Goal: Information Seeking & Learning: Learn about a topic

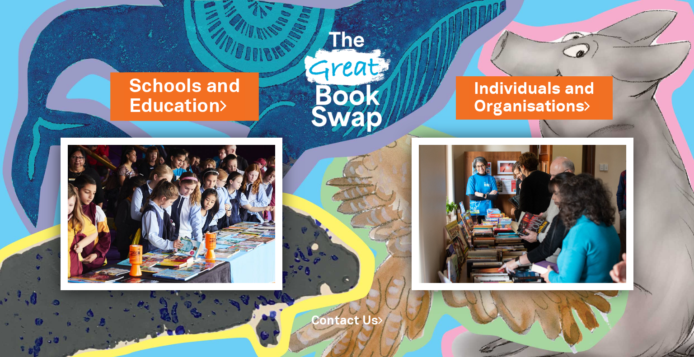
click at [147, 89] on link "Schools and Education" at bounding box center [184, 97] width 111 height 46
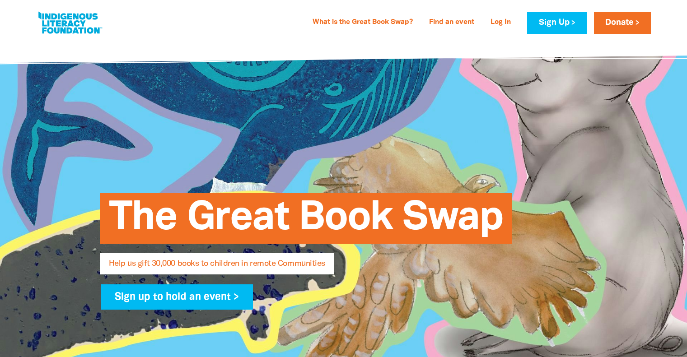
select select "AU"
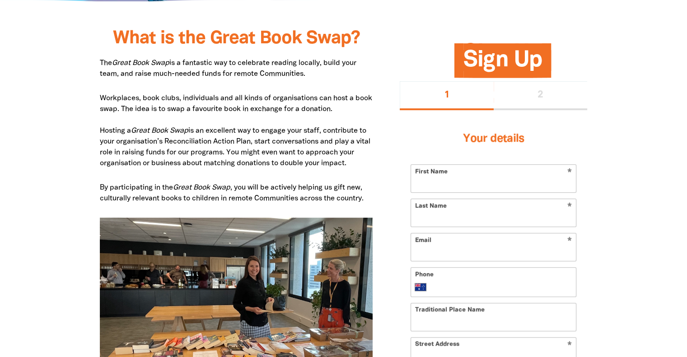
scroll to position [453, 0]
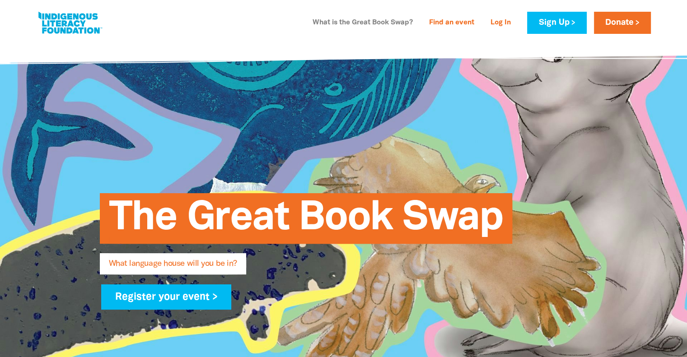
click at [352, 25] on link "What is the Great Book Swap?" at bounding box center [362, 23] width 111 height 14
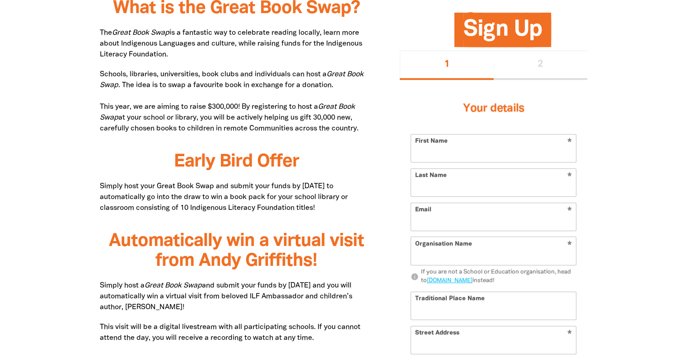
scroll to position [484, 0]
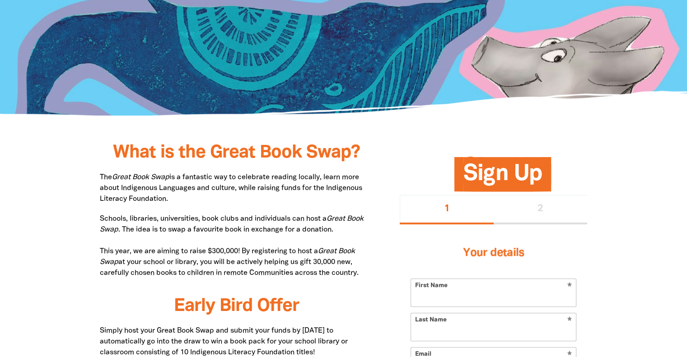
scroll to position [338, 0]
drag, startPoint x: 327, startPoint y: 189, endPoint x: 332, endPoint y: 195, distance: 7.7
click at [332, 195] on p "The Great Book Swap is a fantastic way to celebrate reading locally, learn more…" at bounding box center [236, 188] width 273 height 33
copy p "Indigenous Literacy Foundation."
